Goal: Navigation & Orientation: Go to known website

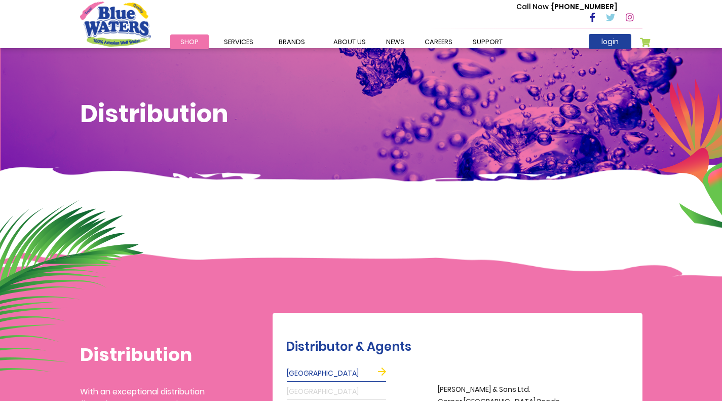
click at [105, 19] on img "store logo" at bounding box center [115, 24] width 71 height 45
